Goal: Task Accomplishment & Management: Use online tool/utility

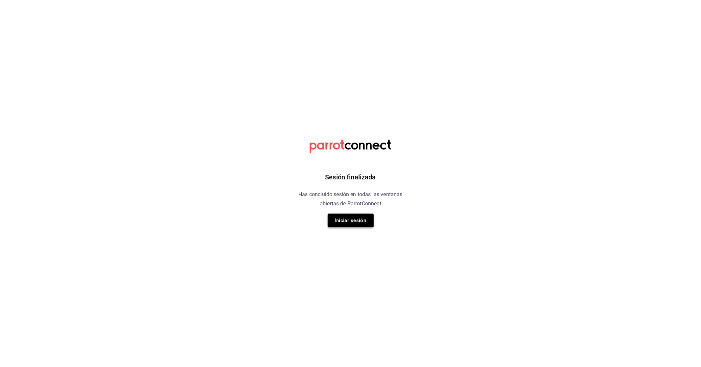
click at [356, 221] on button "Iniciar sesión" at bounding box center [351, 221] width 46 height 14
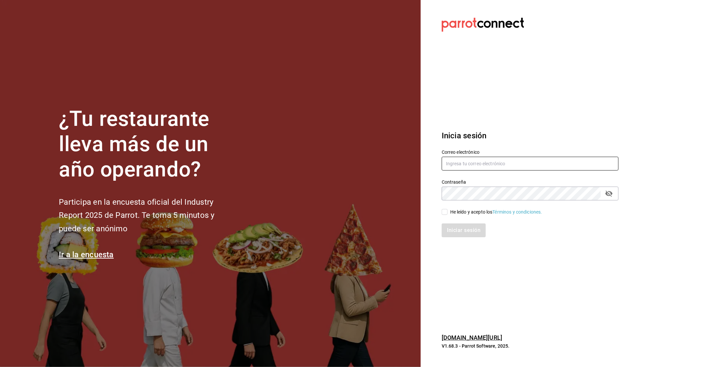
type input "belugacancun@gmail.com"
click at [446, 212] on input "He leído y acepto los Términos y condiciones." at bounding box center [445, 212] width 6 height 6
checkbox input "true"
click at [461, 229] on button "Iniciar sesión" at bounding box center [464, 231] width 45 height 14
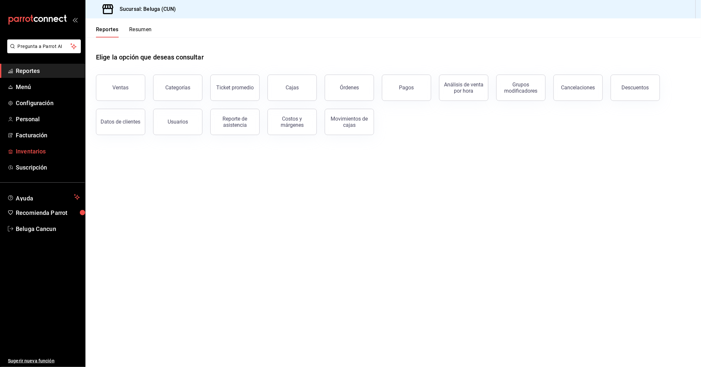
click at [40, 151] on span "Inventarios" at bounding box center [48, 151] width 64 height 9
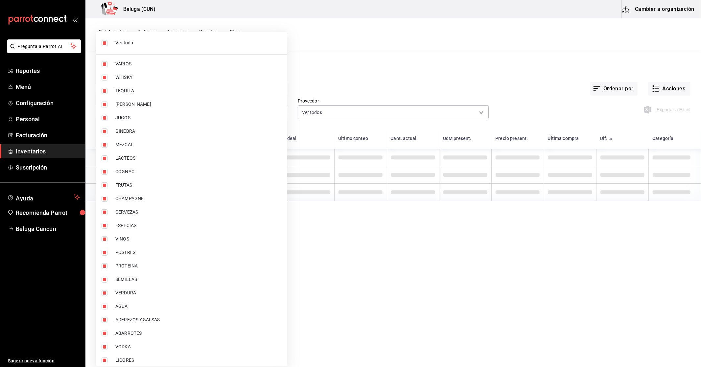
click at [192, 116] on body "Pregunta a Parrot AI Reportes Menú Configuración Personal Facturación Inventari…" at bounding box center [350, 181] width 701 height 363
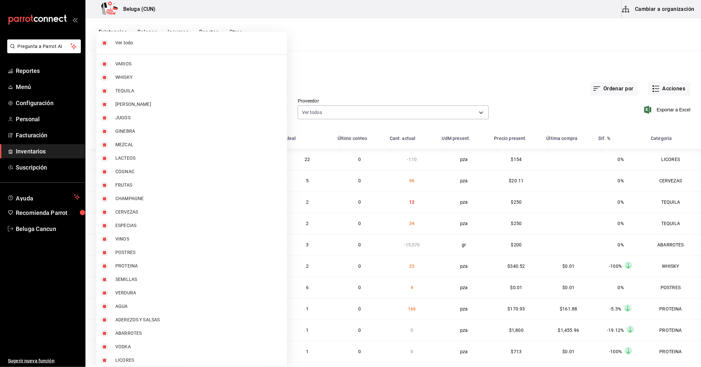
click at [129, 45] on span "Ver todo" at bounding box center [198, 42] width 166 height 7
checkbox input "false"
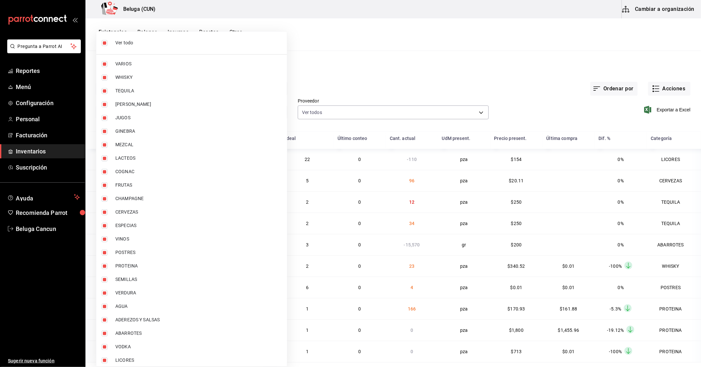
checkbox input "false"
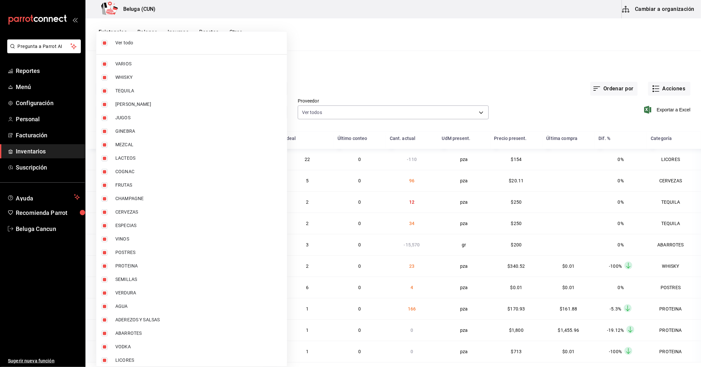
checkbox input "false"
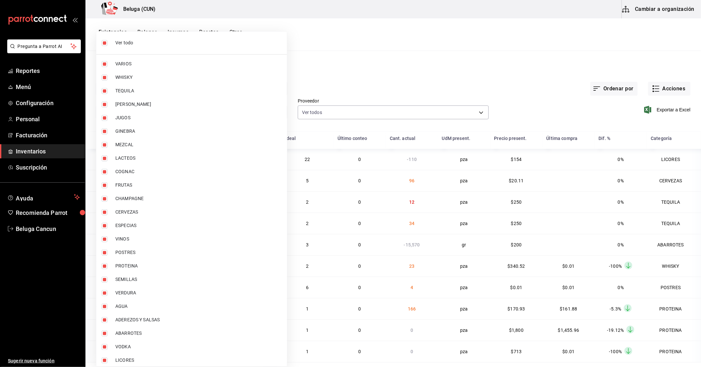
checkbox input "false"
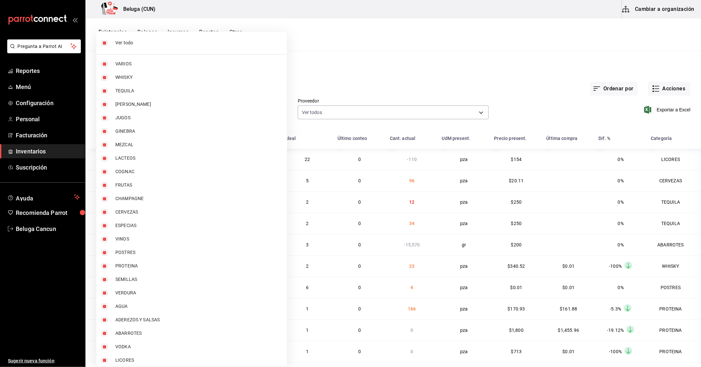
checkbox input "false"
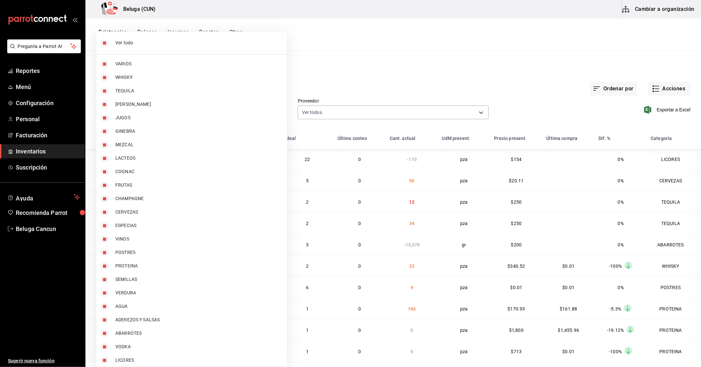
checkbox input "false"
click at [123, 79] on span "WHISKY" at bounding box center [198, 77] width 166 height 7
type input "1b609913-4762-4067-b74a-b69c5b99222b"
checkbox input "true"
click at [135, 89] on span "TEQUILA" at bounding box center [198, 90] width 166 height 7
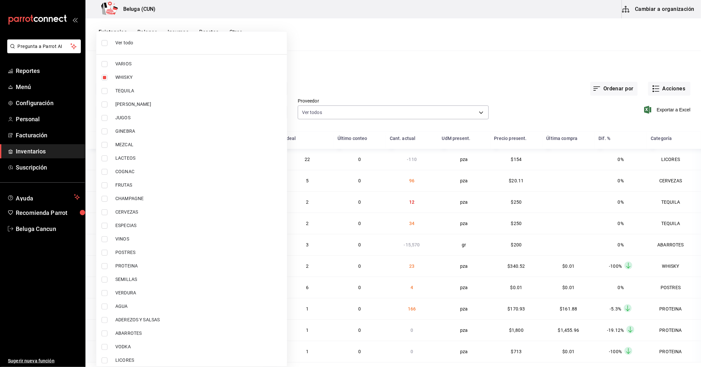
type input "1b609913-4762-4067-b74a-b69c5b99222b,83166de5-5757-430d-8420-6eb67f793344"
checkbox input "true"
click at [136, 103] on span "[PERSON_NAME]" at bounding box center [198, 104] width 166 height 7
type input "1b609913-4762-4067-b74a-b69c5b99222b,83166de5-5757-430d-8420-6eb67f793344,ec2ac…"
checkbox input "true"
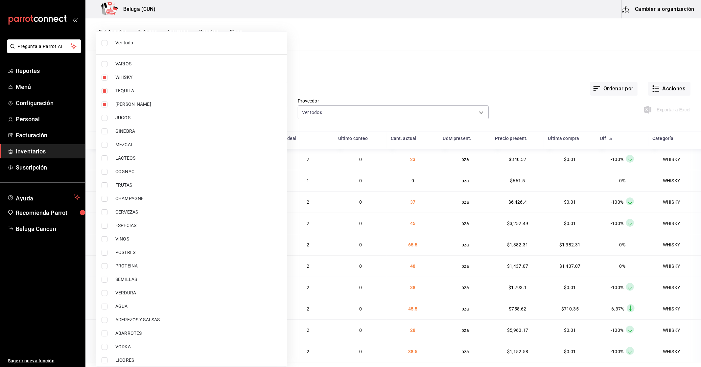
click at [140, 135] on li "GINEBRA" at bounding box center [191, 131] width 191 height 13
type input "1b609913-4762-4067-b74a-b69c5b99222b,83166de5-5757-430d-8420-6eb67f793344,ec2ac…"
checkbox input "true"
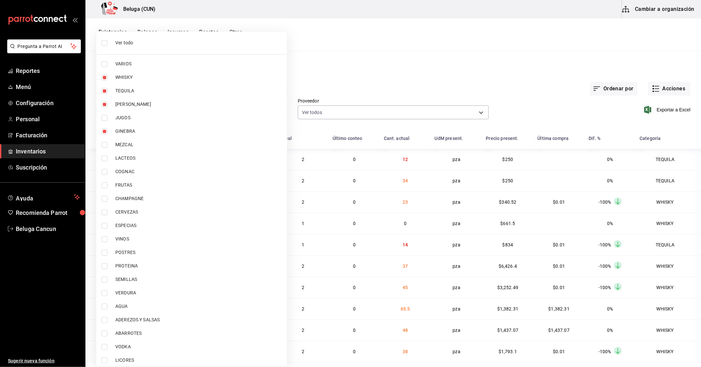
click at [137, 144] on span "MEZCAL" at bounding box center [198, 144] width 166 height 7
type input "1b609913-4762-4067-b74a-b69c5b99222b,83166de5-5757-430d-8420-6eb67f793344,ec2ac…"
checkbox input "true"
click at [139, 173] on span "COGNAC" at bounding box center [198, 171] width 166 height 7
type input "1b609913-4762-4067-b74a-b69c5b99222b,83166de5-5757-430d-8420-6eb67f793344,ec2ac…"
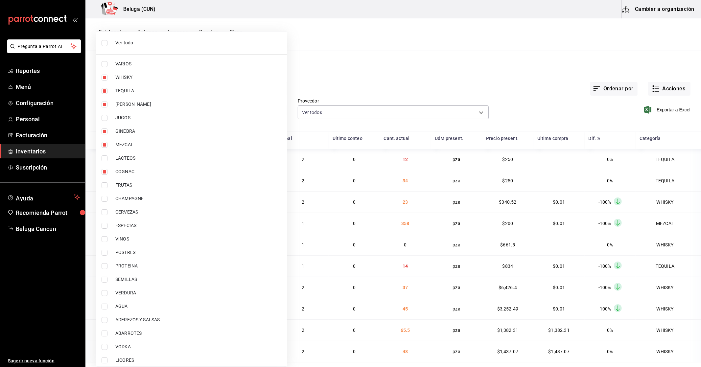
checkbox input "true"
click at [143, 203] on li "CHAMPAGNE" at bounding box center [191, 198] width 191 height 13
type input "1b609913-4762-4067-b74a-b69c5b99222b,83166de5-5757-430d-8420-6eb67f793344,ec2ac…"
checkbox input "true"
click at [136, 211] on span "CERVEZAS" at bounding box center [198, 212] width 166 height 7
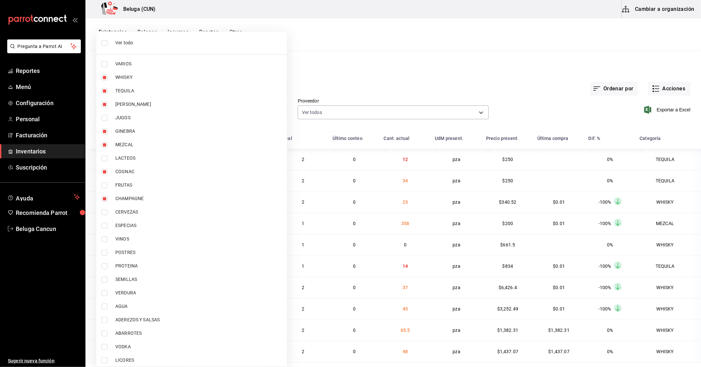
type input "1b609913-4762-4067-b74a-b69c5b99222b,83166de5-5757-430d-8420-6eb67f793344,ec2ac…"
checkbox input "true"
click at [138, 239] on span "VINOS" at bounding box center [198, 239] width 166 height 7
type input "1b609913-4762-4067-b74a-b69c5b99222b,83166de5-5757-430d-8420-6eb67f793344,ec2ac…"
checkbox input "true"
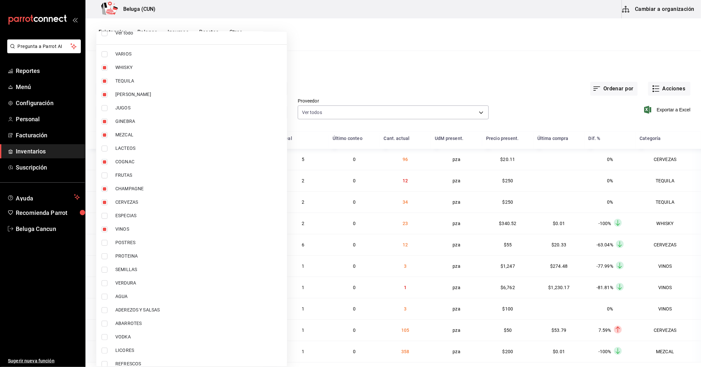
scroll to position [16, 0]
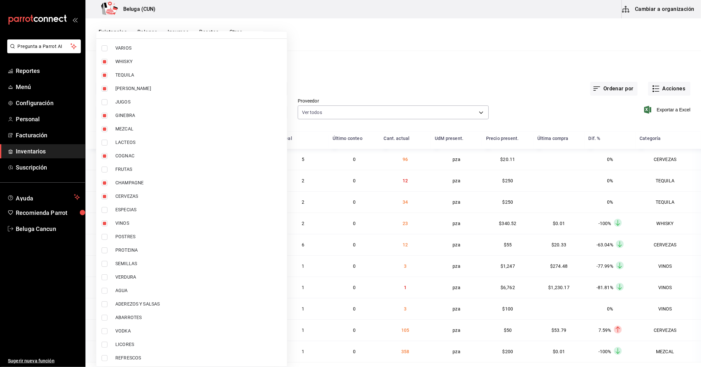
click at [138, 358] on span "REFRESCOS" at bounding box center [198, 358] width 166 height 7
type input "1b609913-4762-4067-b74a-b69c5b99222b,83166de5-5757-430d-8420-6eb67f793344,ec2ac…"
checkbox input "true"
click at [136, 344] on span "LICORES" at bounding box center [198, 344] width 166 height 7
type input "1b609913-4762-4067-b74a-b69c5b99222b,83166de5-5757-430d-8420-6eb67f793344,ec2ac…"
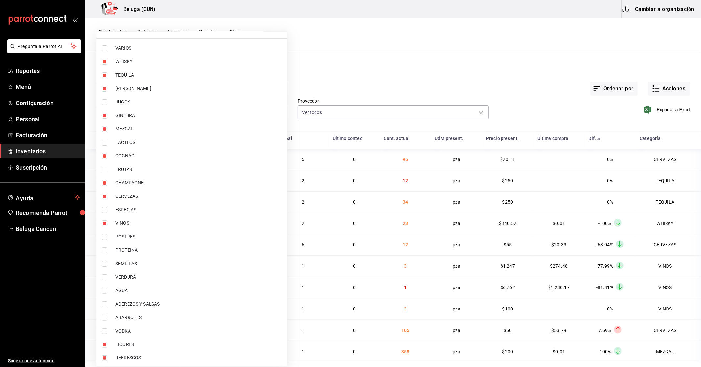
checkbox input "true"
click at [137, 329] on span "VODKA" at bounding box center [198, 331] width 166 height 7
type input "1b609913-4762-4067-b74a-b69c5b99222b,83166de5-5757-430d-8420-6eb67f793344,ec2ac…"
checkbox input "true"
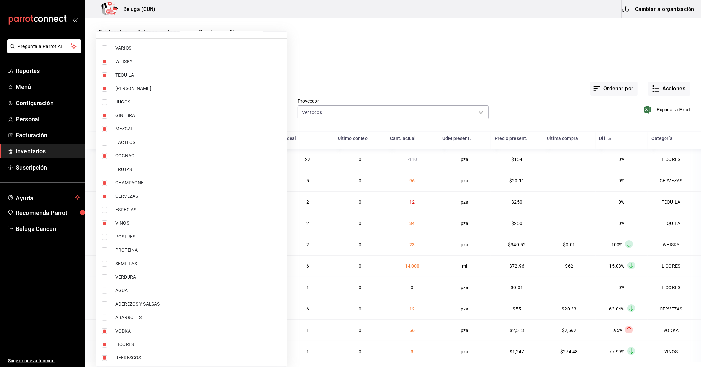
click at [132, 291] on span "AGUA" at bounding box center [198, 290] width 166 height 7
type input "1b609913-4762-4067-b74a-b69c5b99222b,83166de5-5757-430d-8420-6eb67f793344,ec2ac…"
checkbox input "true"
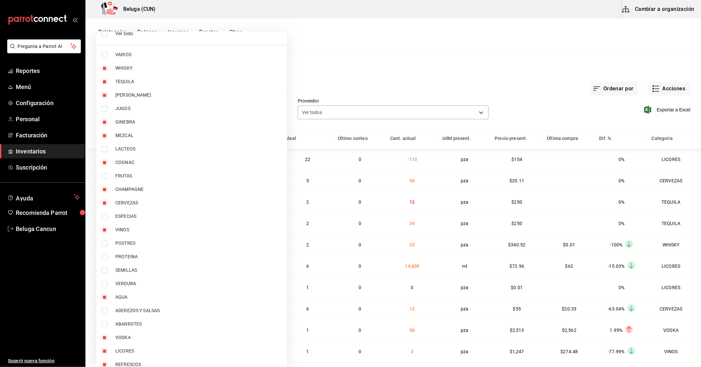
scroll to position [0, 0]
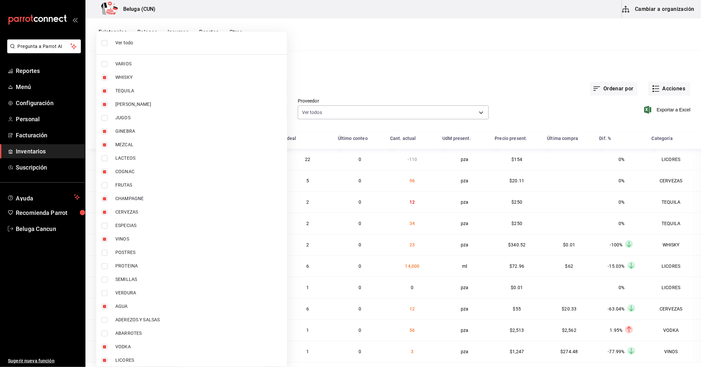
click at [372, 61] on div at bounding box center [350, 183] width 701 height 367
click at [273, 110] on body "Pregunta a Parrot AI Reportes Menú Configuración Personal Facturación Inventari…" at bounding box center [350, 181] width 701 height 363
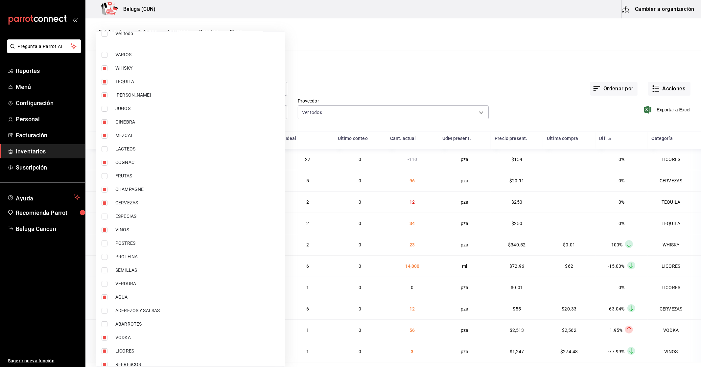
scroll to position [16, 0]
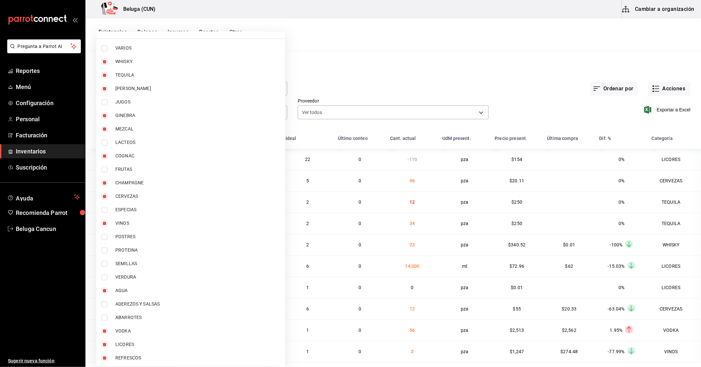
click at [409, 73] on div at bounding box center [350, 183] width 701 height 367
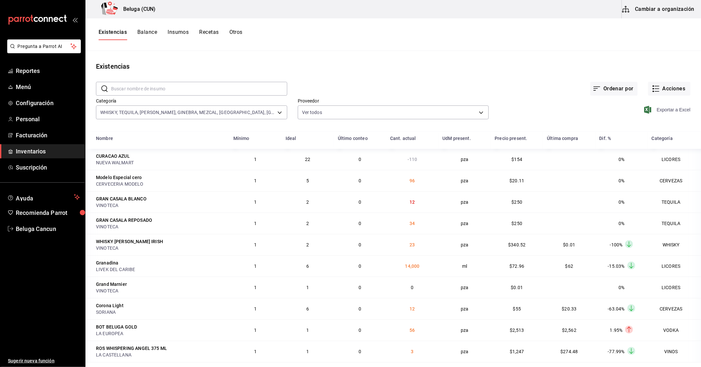
click at [665, 109] on span "Exportar a Excel" at bounding box center [668, 110] width 45 height 8
click at [282, 115] on body "Pregunta a Parrot AI Reportes Menú Configuración Personal Facturación Inventari…" at bounding box center [350, 181] width 701 height 363
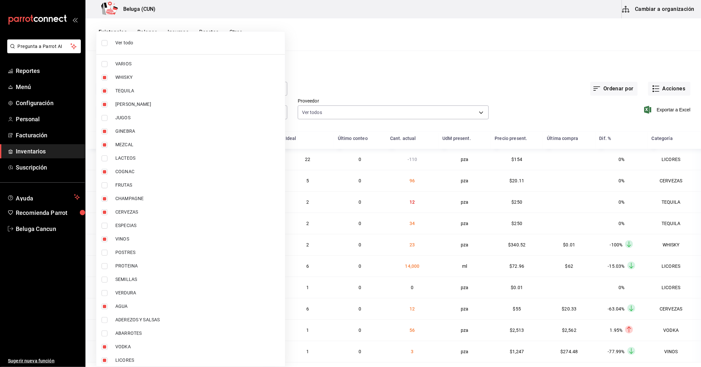
click at [153, 61] on span "VARIOS" at bounding box center [197, 64] width 164 height 7
type input "1b609913-4762-4067-b74a-b69c5b99222b,83166de5-5757-430d-8420-6eb67f793344,ec2ac…"
checkbox input "true"
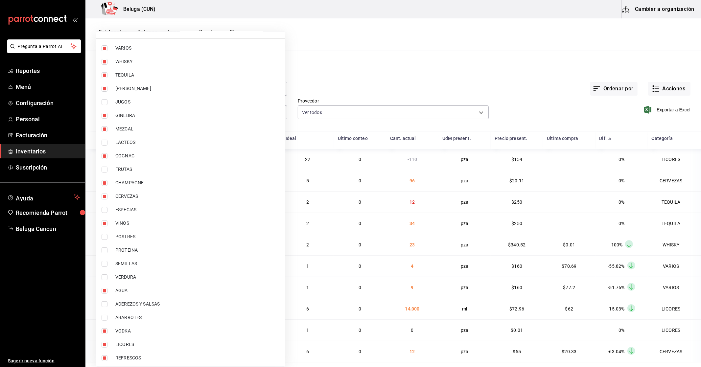
drag, startPoint x: 149, startPoint y: 99, endPoint x: 130, endPoint y: 104, distance: 20.5
click at [132, 104] on span "JUGOS" at bounding box center [197, 102] width 164 height 7
type input "1b609913-4762-4067-b74a-b69c5b99222b,83166de5-5757-430d-8420-6eb67f793344,ec2ac…"
checkbox input "true"
click at [481, 82] on div at bounding box center [350, 183] width 701 height 367
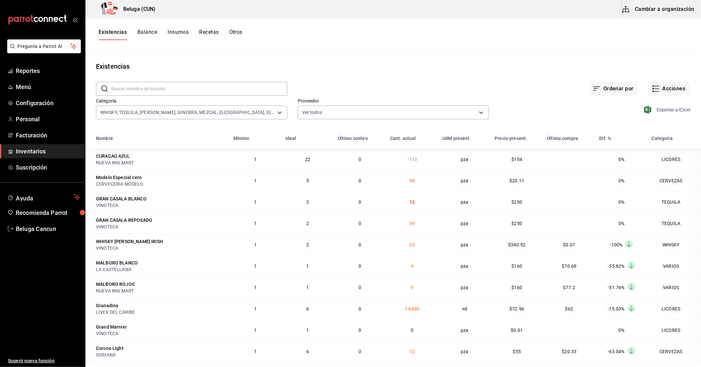
click at [667, 108] on span "Exportar a Excel" at bounding box center [668, 110] width 45 height 8
click at [283, 113] on body "Pregunta a Parrot AI Reportes Menú Configuración Personal Facturación Inventari…" at bounding box center [350, 181] width 701 height 363
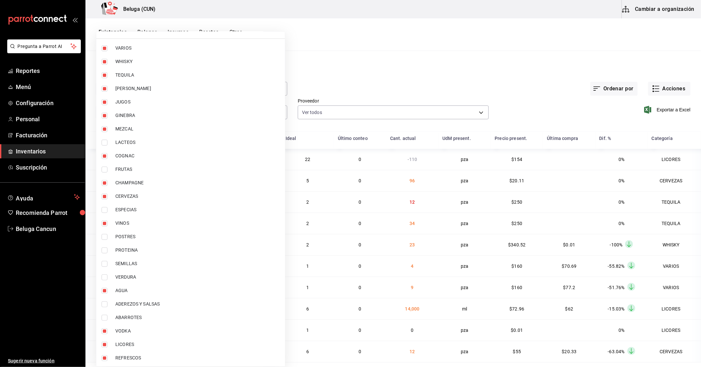
click at [397, 76] on div at bounding box center [350, 183] width 701 height 367
